Goal: Task Accomplishment & Management: Manage account settings

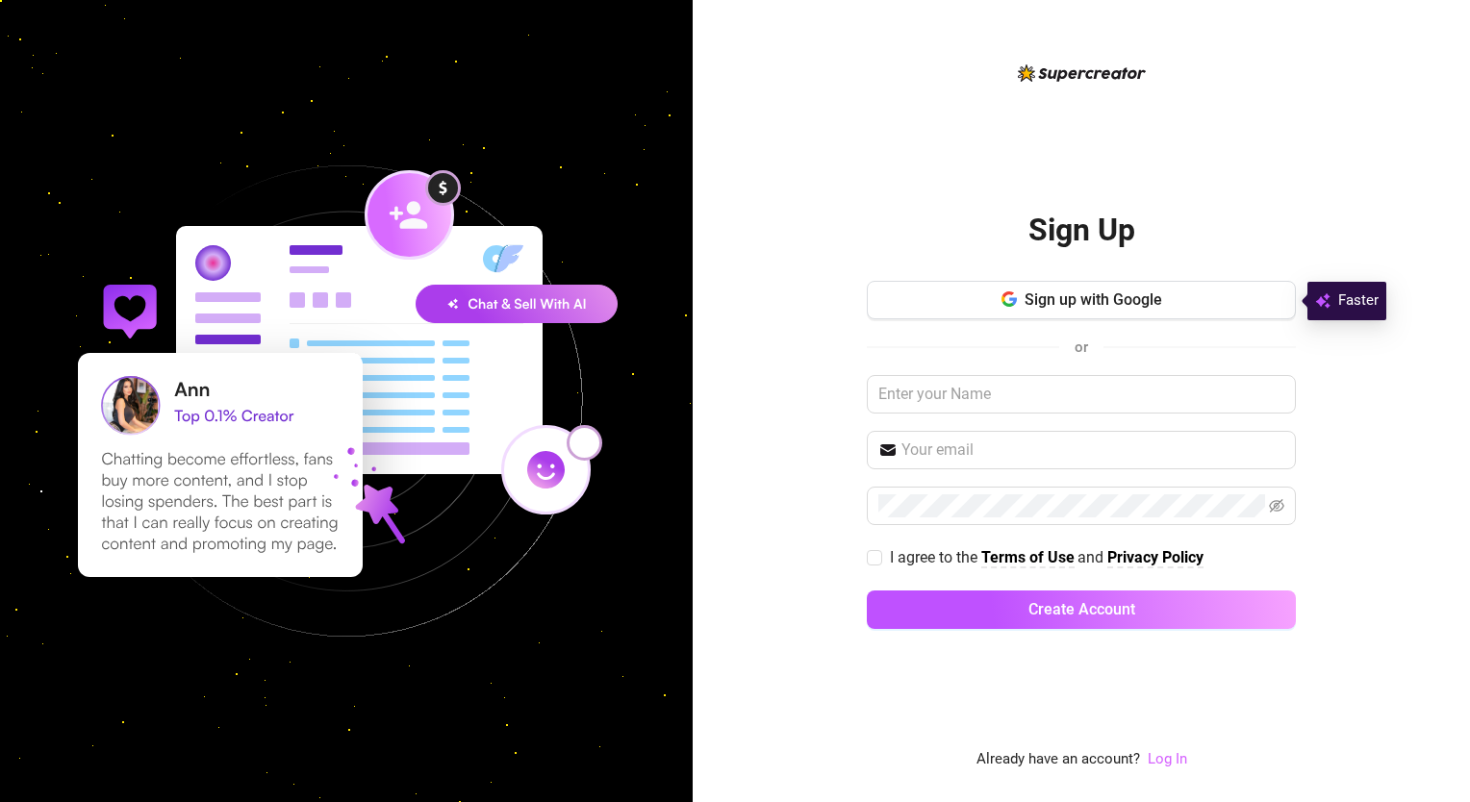
click at [1162, 759] on link "Log In" at bounding box center [1167, 758] width 39 height 17
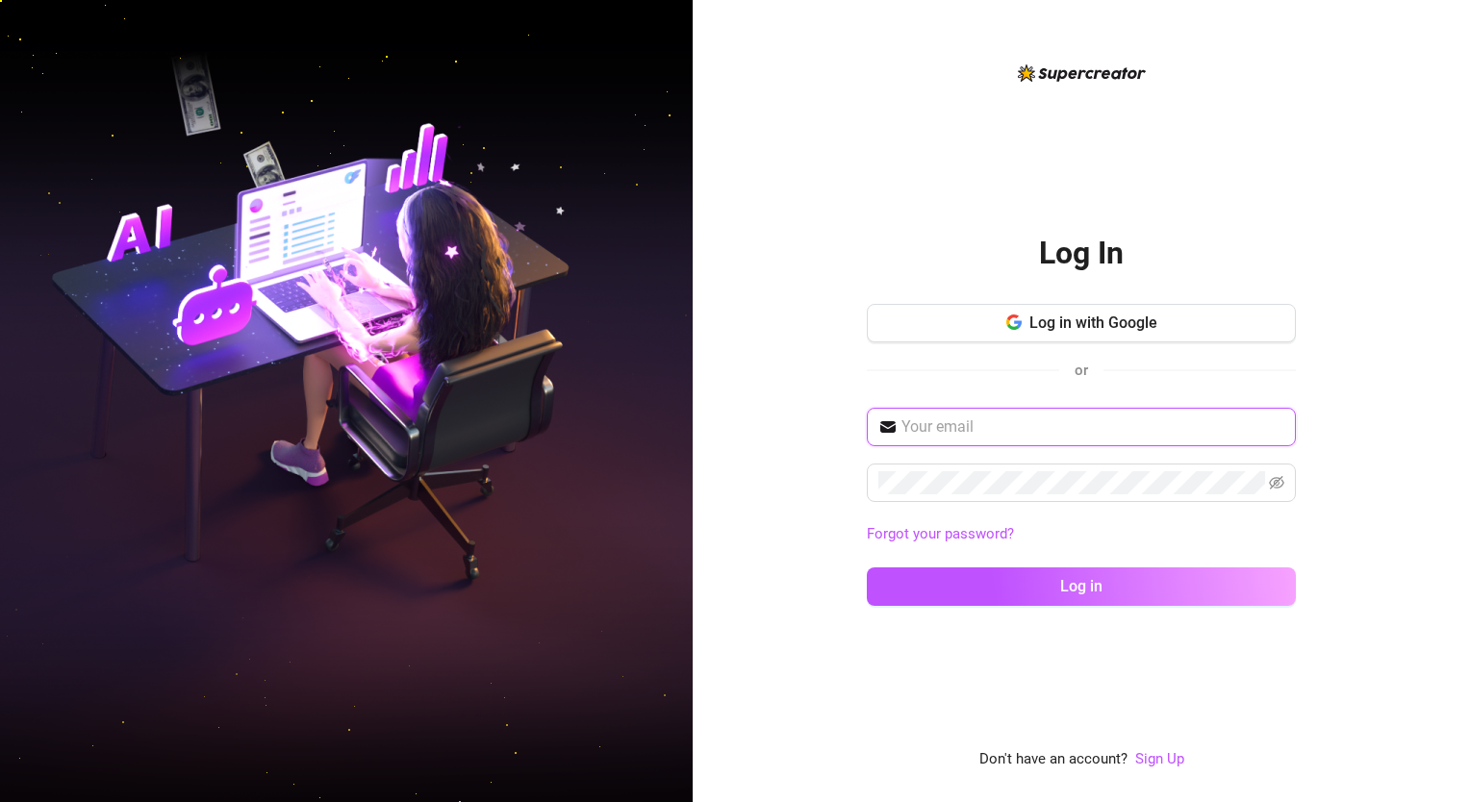
click at [971, 421] on input "text" at bounding box center [1092, 427] width 383 height 23
click at [912, 428] on input "text" at bounding box center [1092, 427] width 383 height 23
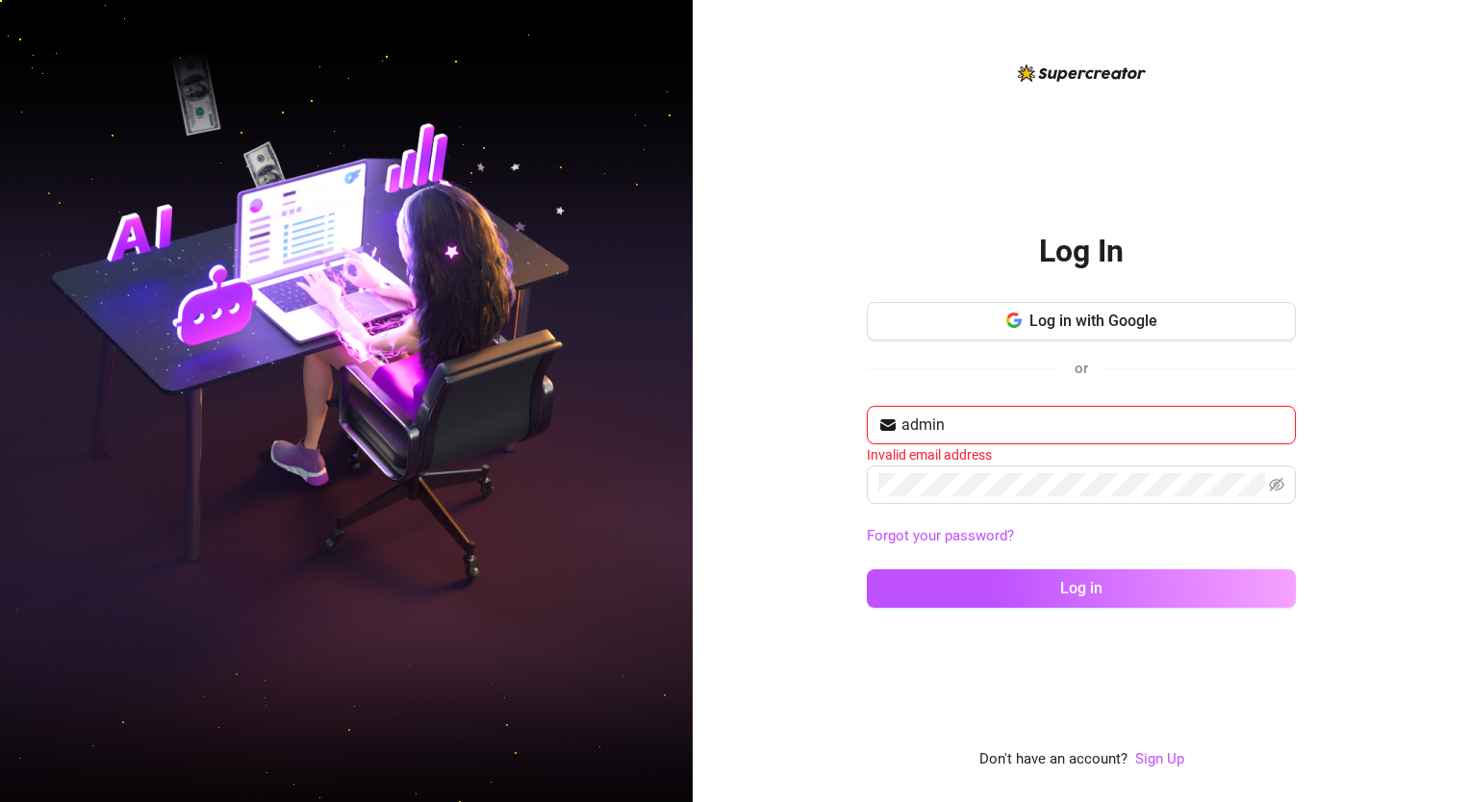
type input "[EMAIL_ADDRESS][DOMAIN_NAME]"
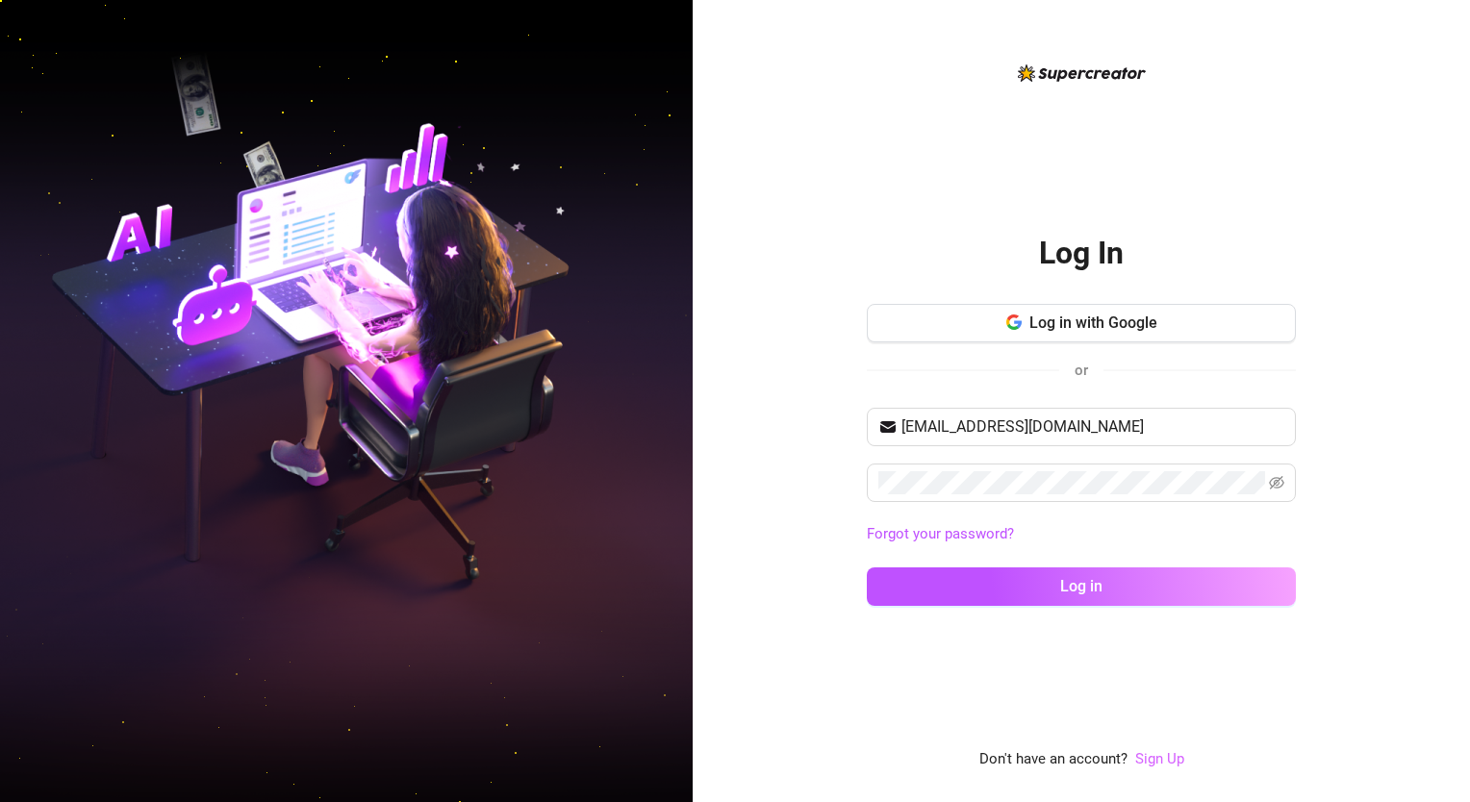
click at [1149, 761] on link "Sign Up" at bounding box center [1159, 758] width 49 height 17
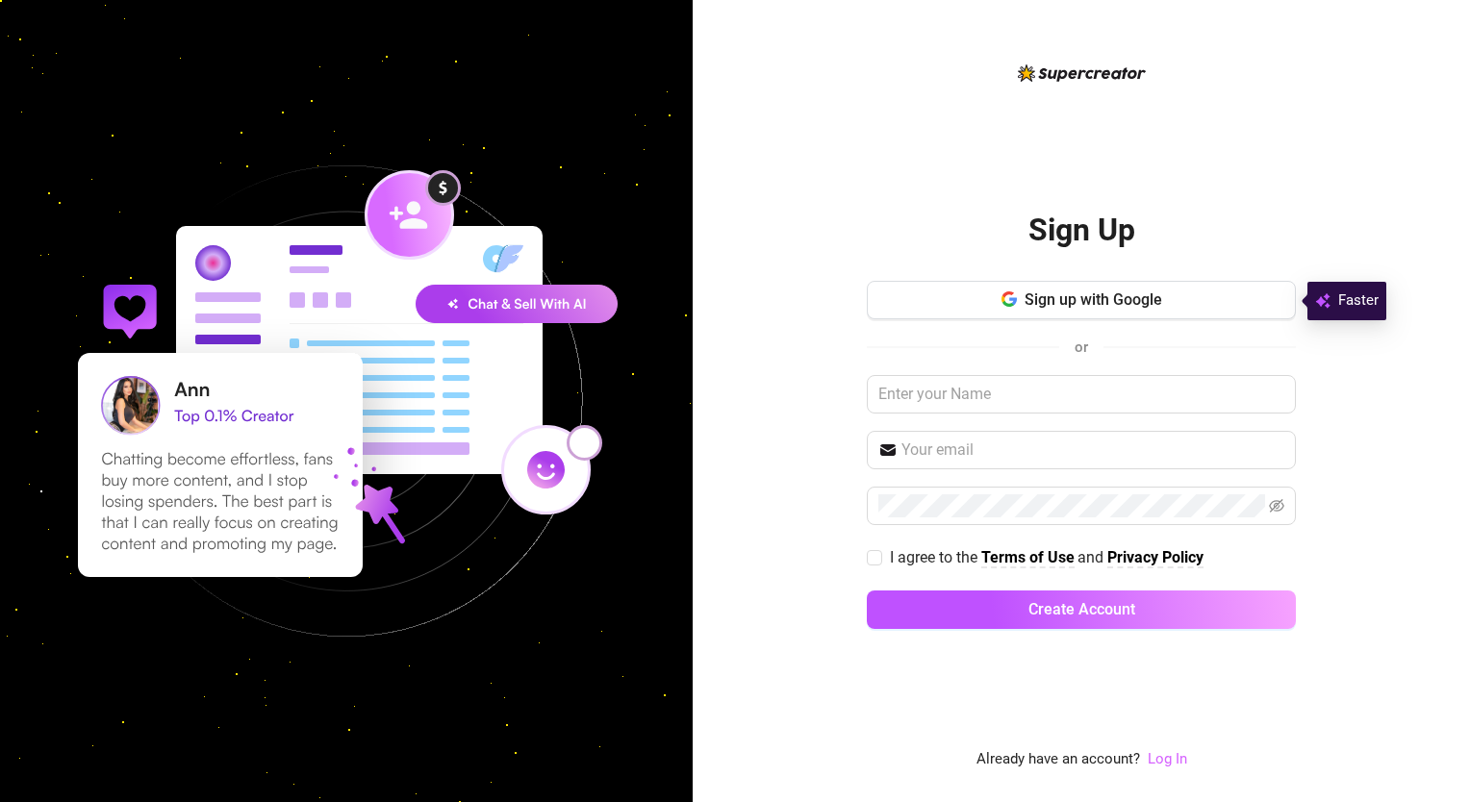
click at [1158, 764] on link "Log In" at bounding box center [1167, 758] width 39 height 17
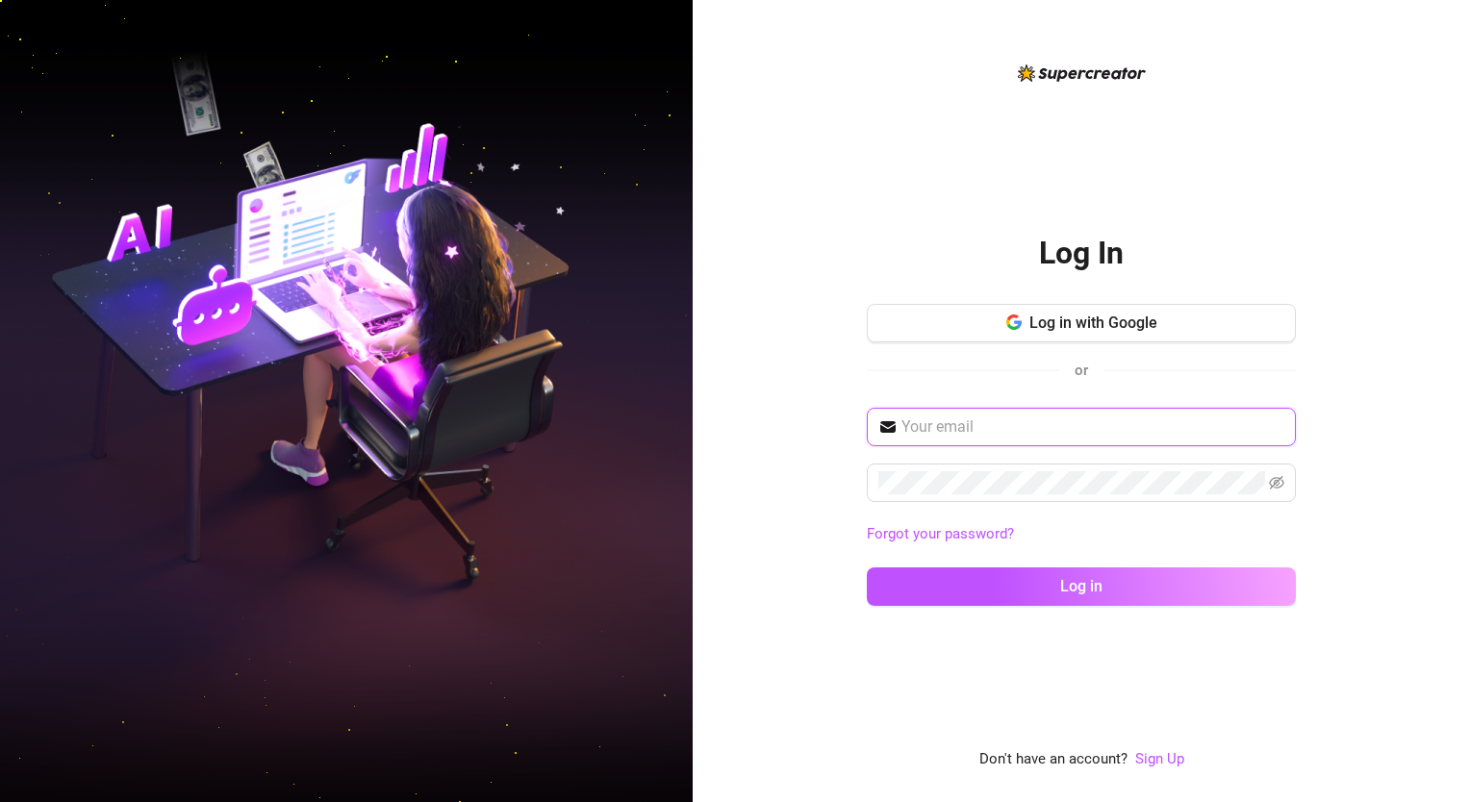
click at [972, 433] on input "text" at bounding box center [1092, 427] width 383 height 23
type input "[EMAIL_ADDRESS][DOMAIN_NAME]"
click at [1281, 479] on icon "eye-invisible" at bounding box center [1277, 482] width 15 height 13
click at [1350, 345] on div "Log In Log in with Google or [EMAIL_ADDRESS][DOMAIN_NAME] Forgot your password?…" at bounding box center [1081, 401] width 777 height 802
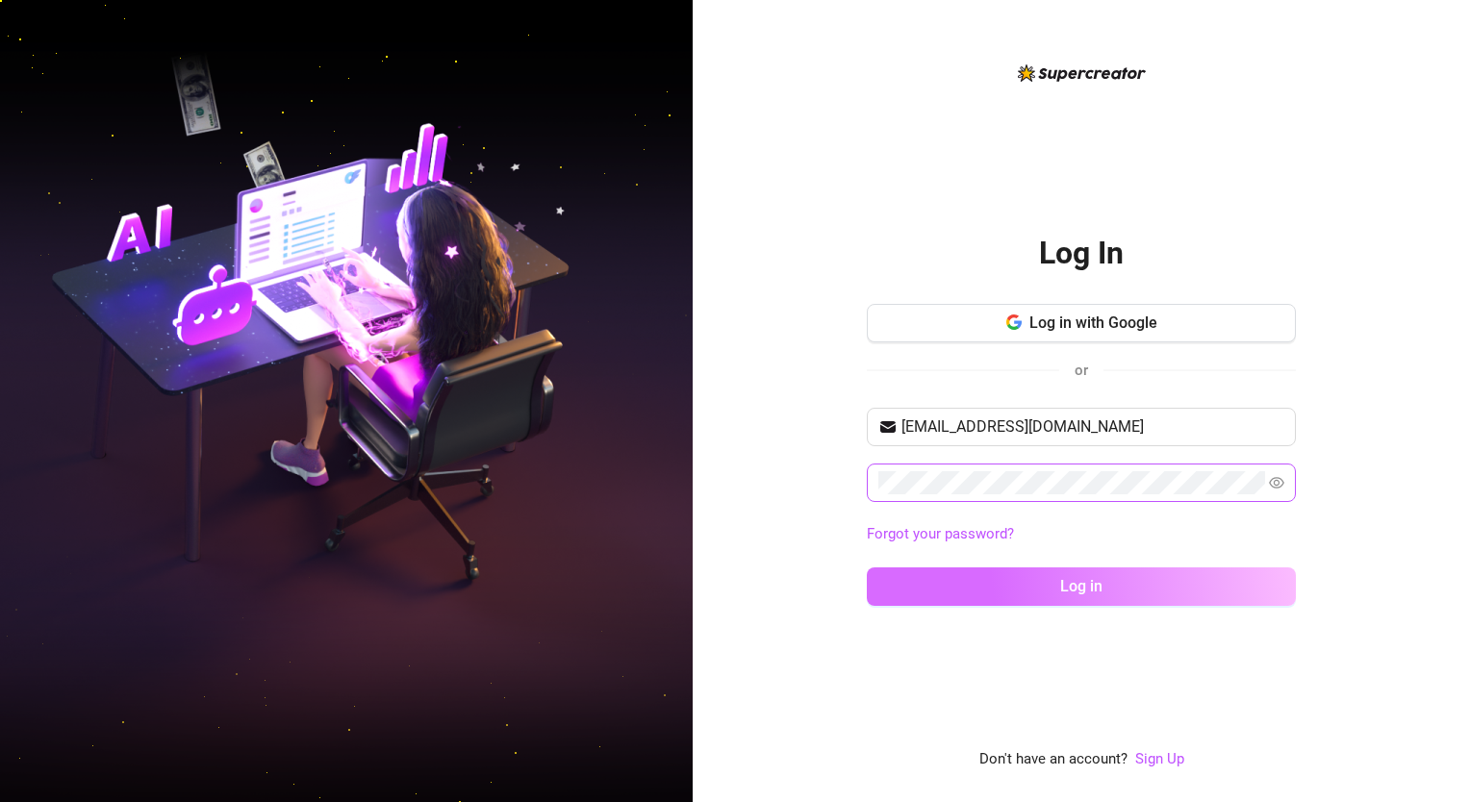
click at [1021, 576] on button "Log in" at bounding box center [1081, 587] width 429 height 38
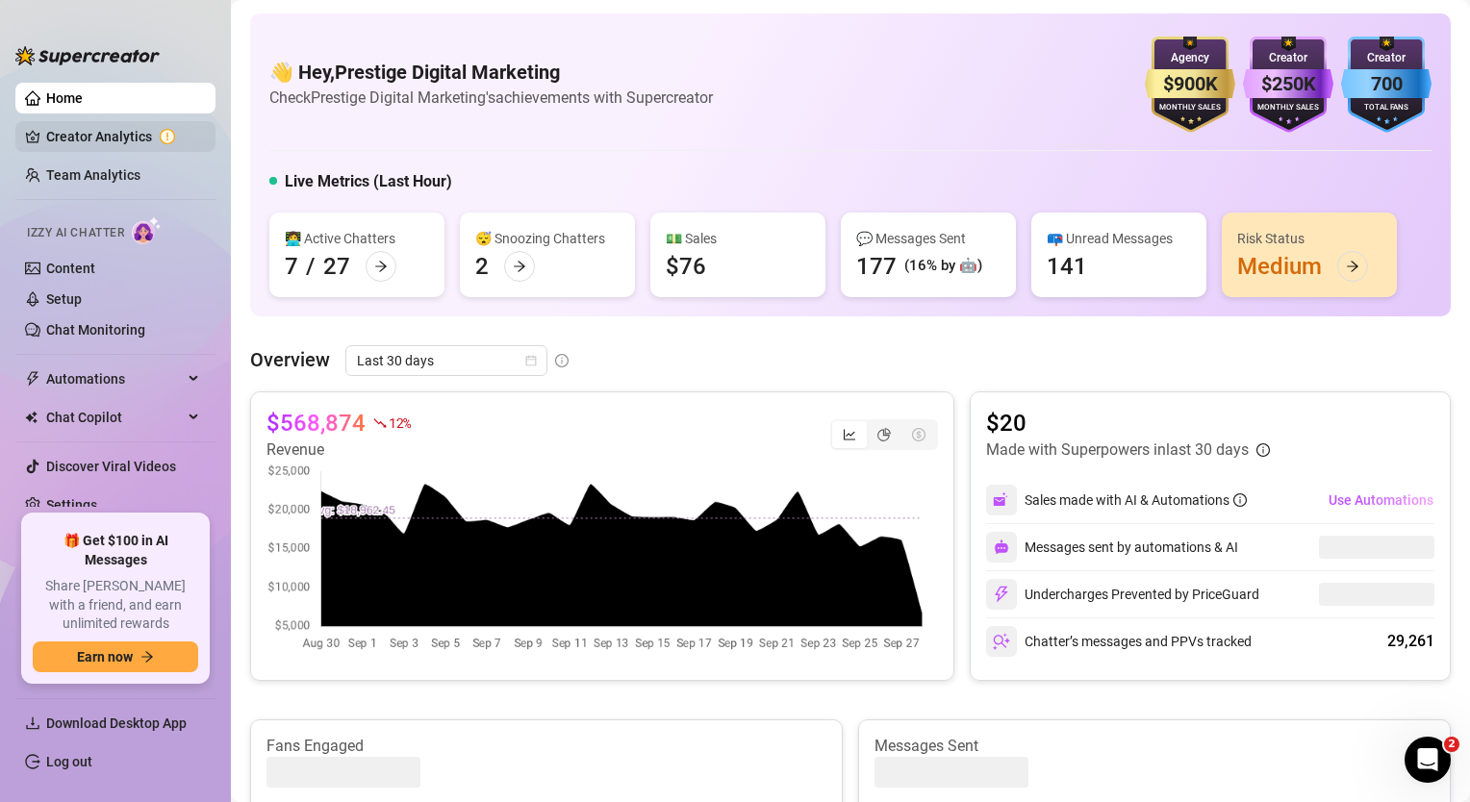
click at [96, 135] on link "Creator Analytics" at bounding box center [123, 136] width 154 height 31
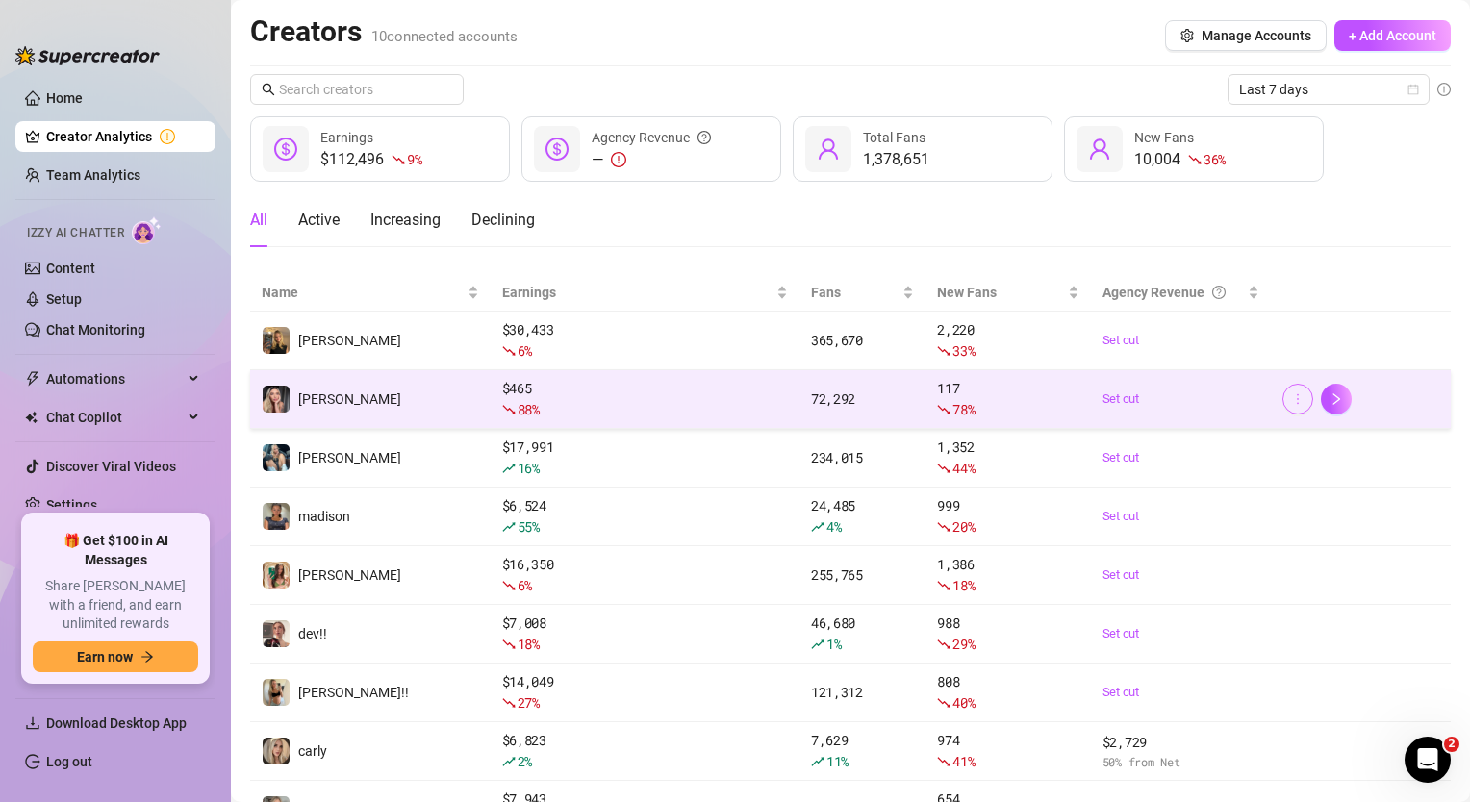
click at [1291, 403] on icon "more" at bounding box center [1297, 398] width 13 height 13
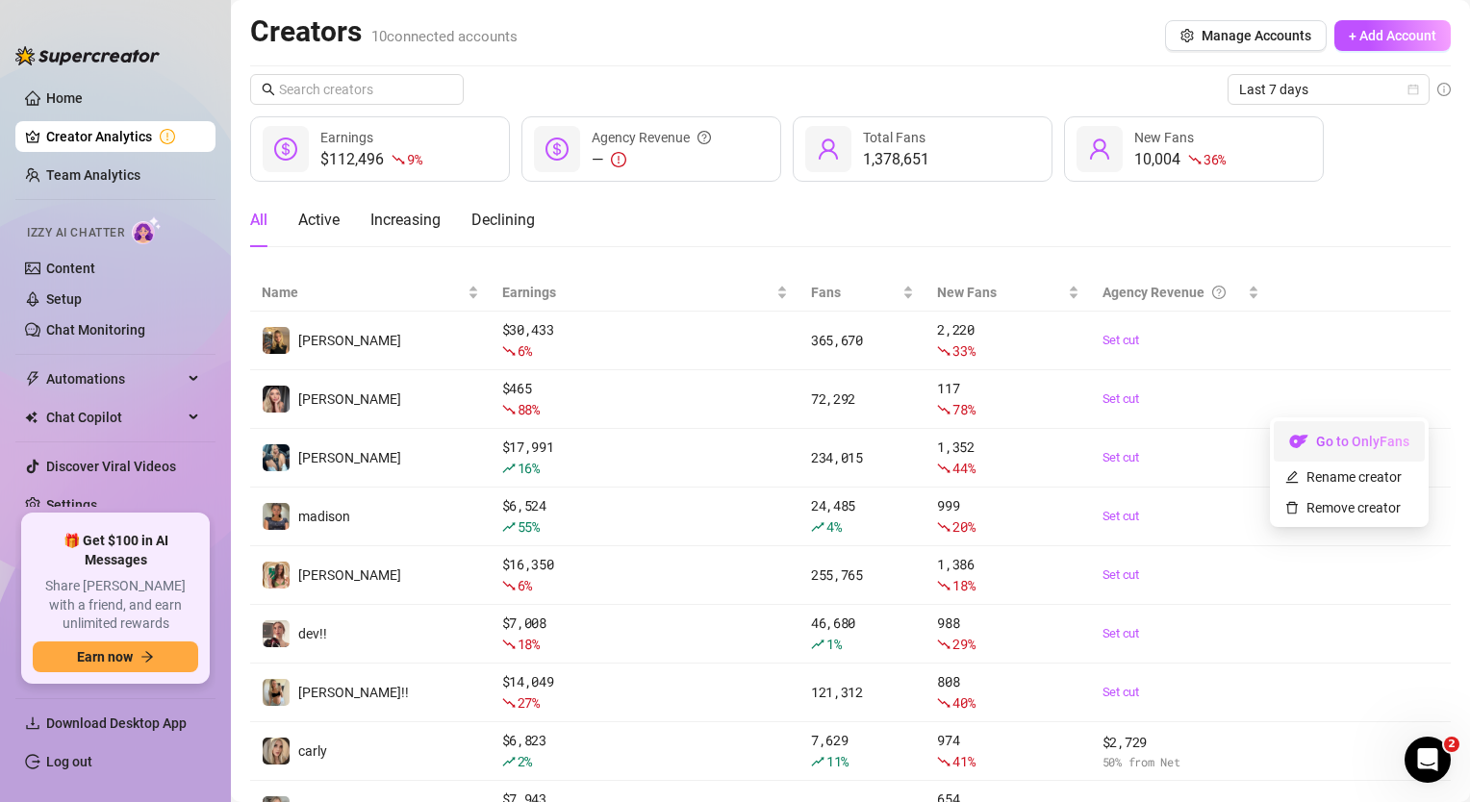
click at [1312, 442] on link "Go to OnlyFans" at bounding box center [1349, 446] width 151 height 15
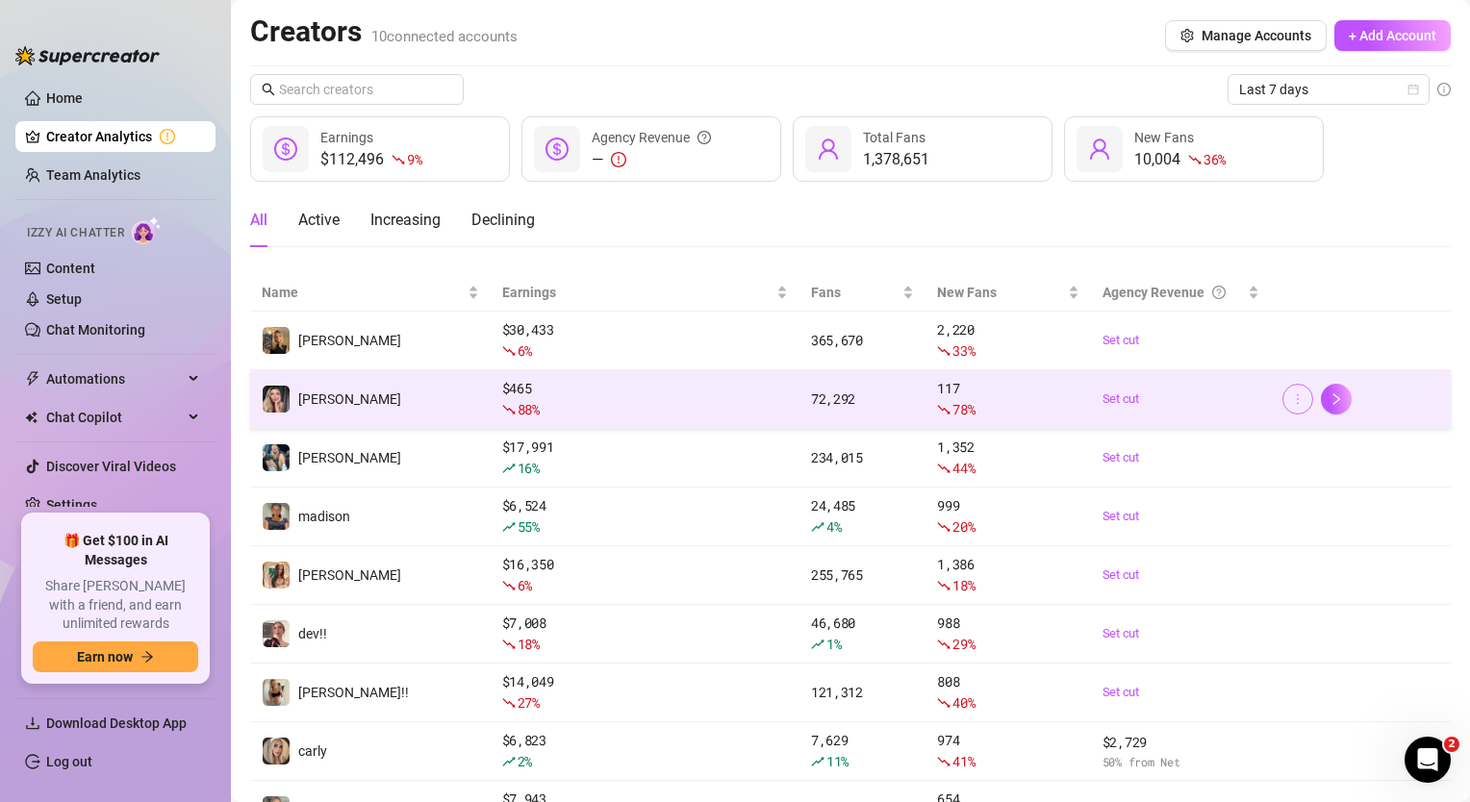
click at [1291, 398] on icon "more" at bounding box center [1297, 398] width 13 height 13
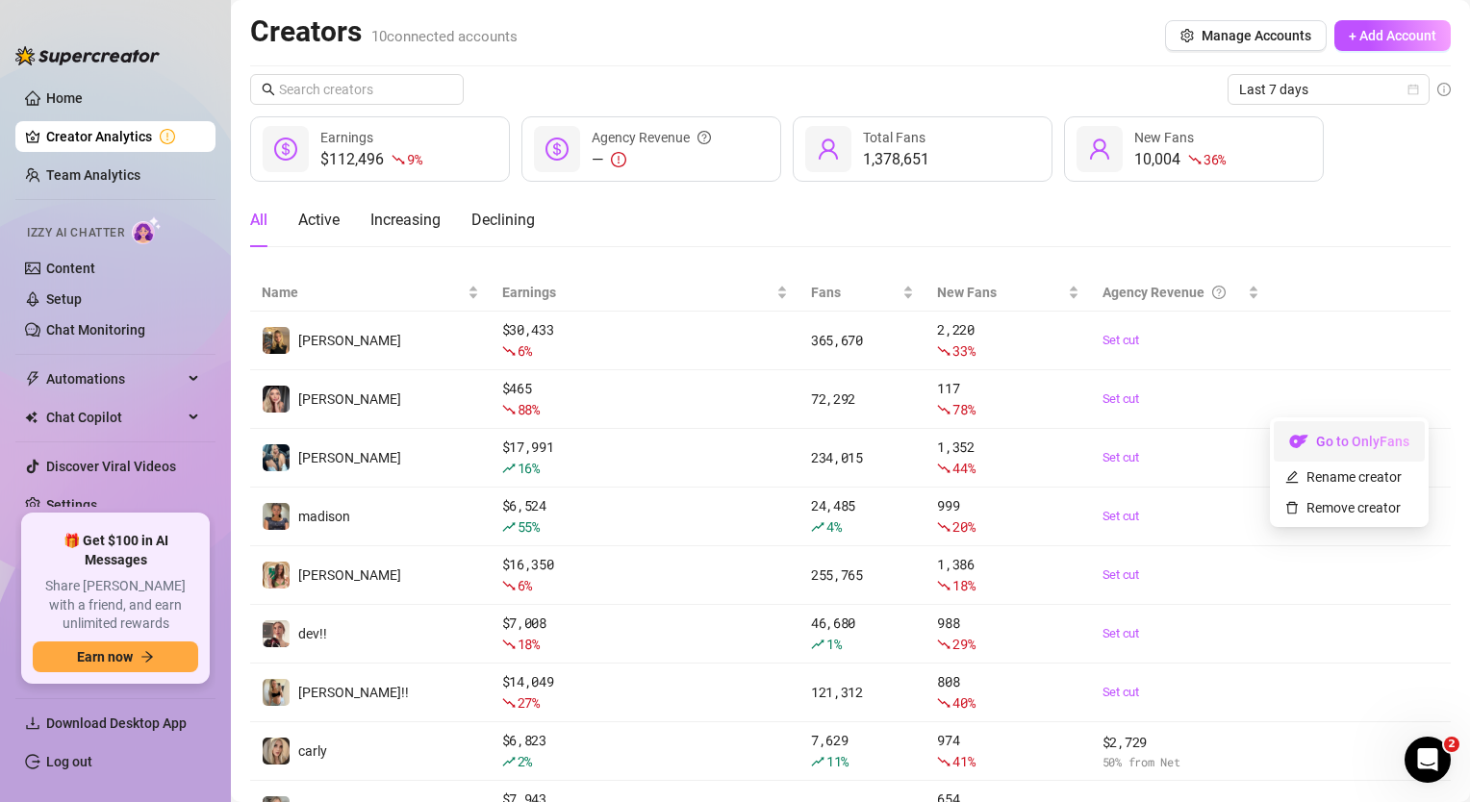
click at [1308, 444] on link "Go to OnlyFans" at bounding box center [1349, 446] width 151 height 15
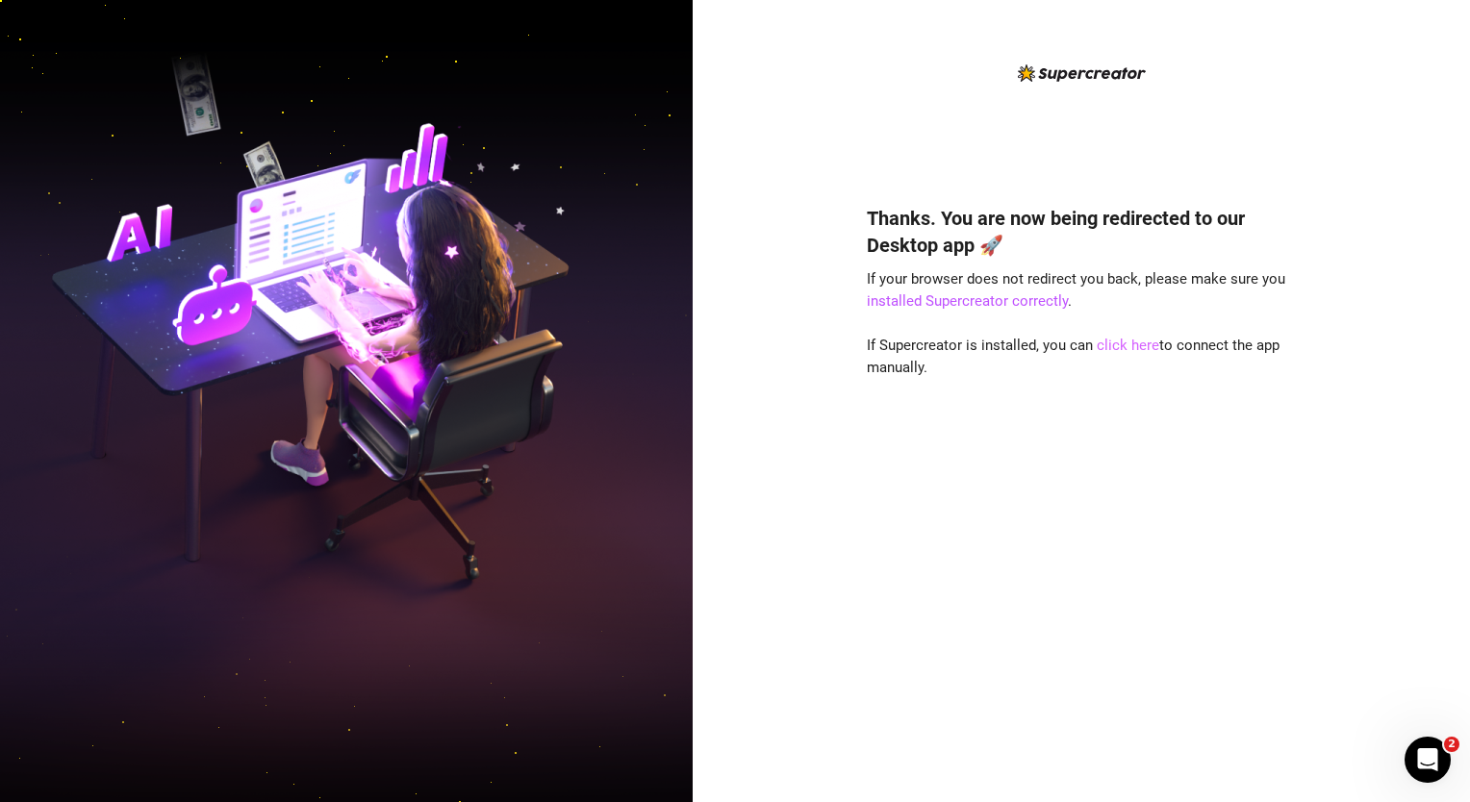
click at [1117, 352] on link "click here" at bounding box center [1128, 345] width 63 height 17
